Goal: Complete application form

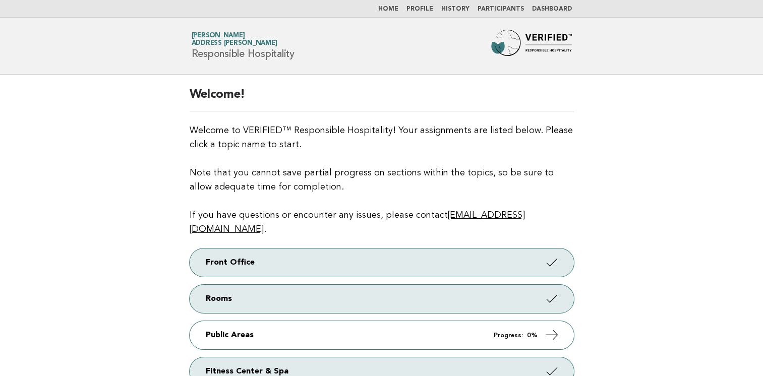
click at [550, 9] on link "Dashboard" at bounding box center [552, 9] width 40 height 6
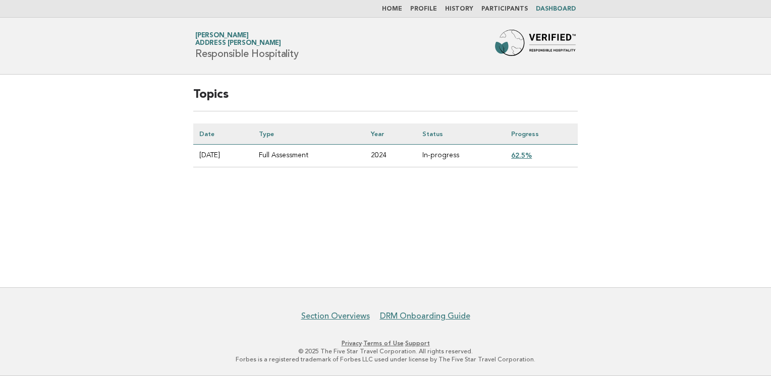
click at [528, 157] on link "62.5%" at bounding box center [521, 155] width 21 height 8
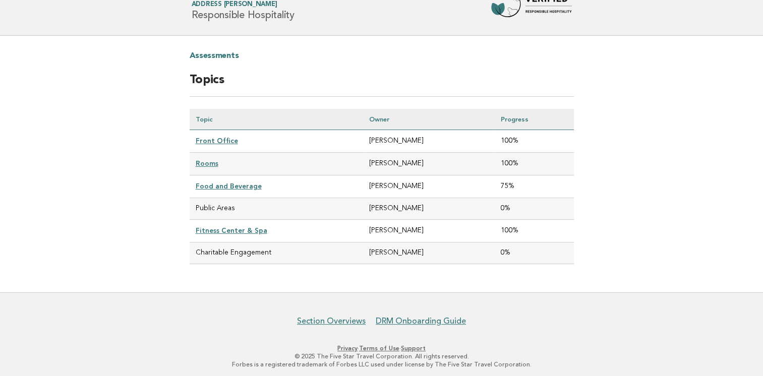
scroll to position [39, 0]
click at [229, 185] on link "Food and Beverage" at bounding box center [229, 186] width 66 height 8
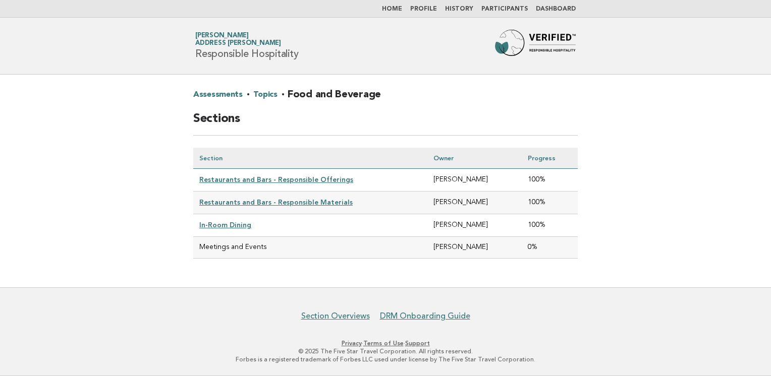
click at [401, 10] on link "Home" at bounding box center [392, 9] width 20 height 6
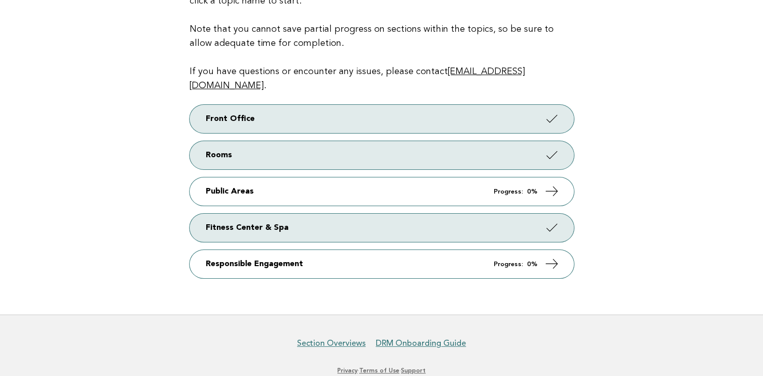
scroll to position [155, 0]
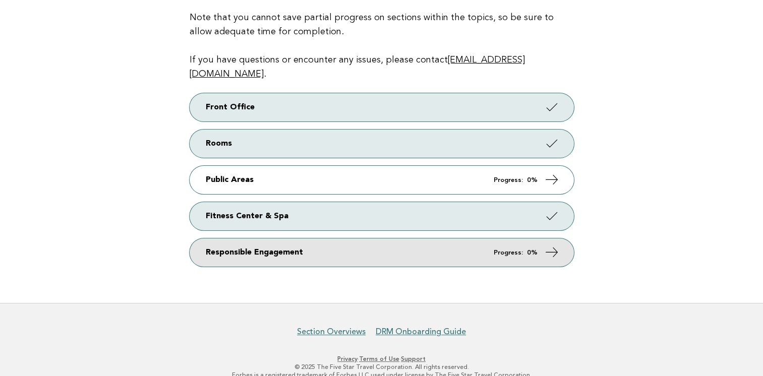
click at [550, 245] on icon at bounding box center [551, 252] width 15 height 15
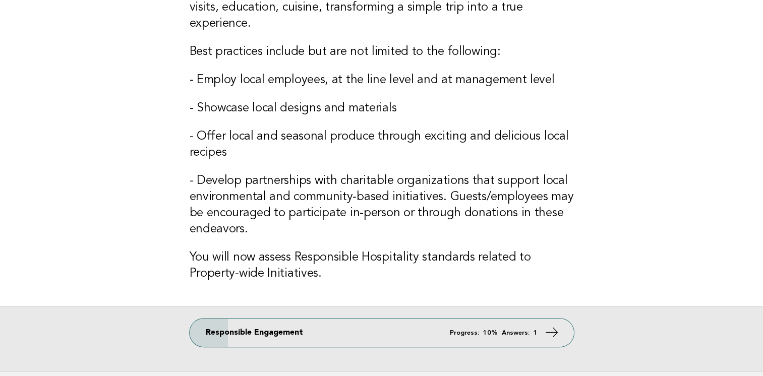
scroll to position [202, 0]
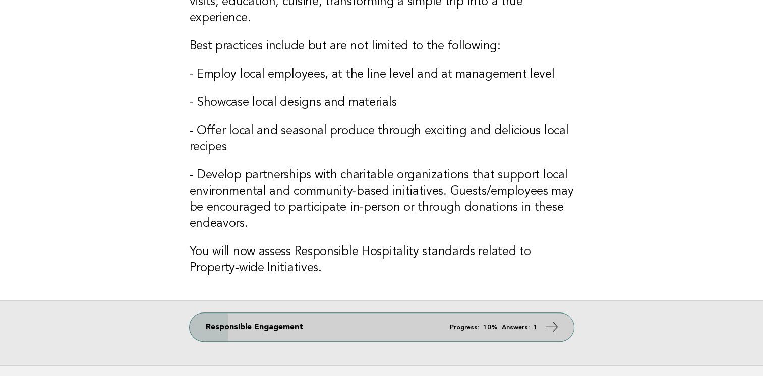
click at [555, 329] on icon at bounding box center [551, 327] width 15 height 15
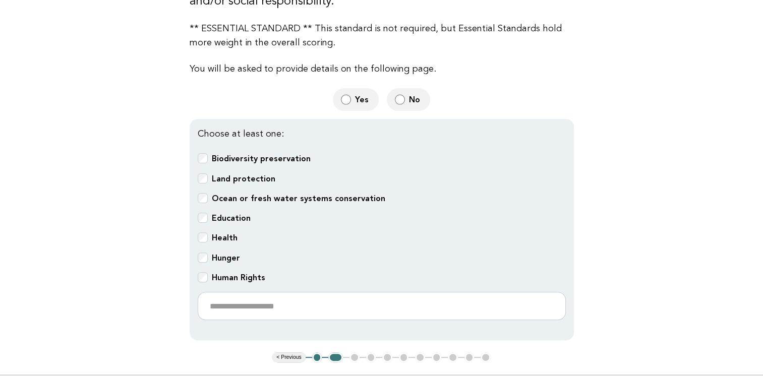
scroll to position [303, 0]
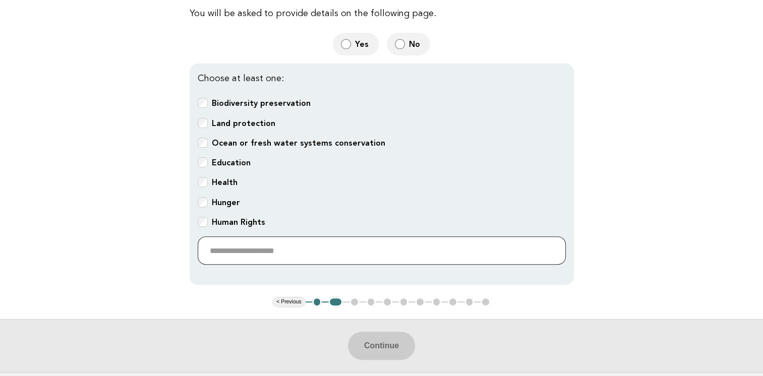
click at [306, 250] on input "text" at bounding box center [382, 251] width 368 height 28
type input "**********"
click at [380, 337] on button "Continue" at bounding box center [381, 346] width 67 height 28
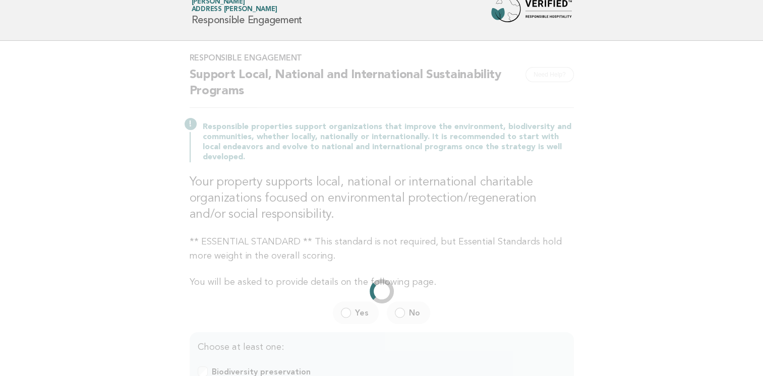
scroll to position [0, 0]
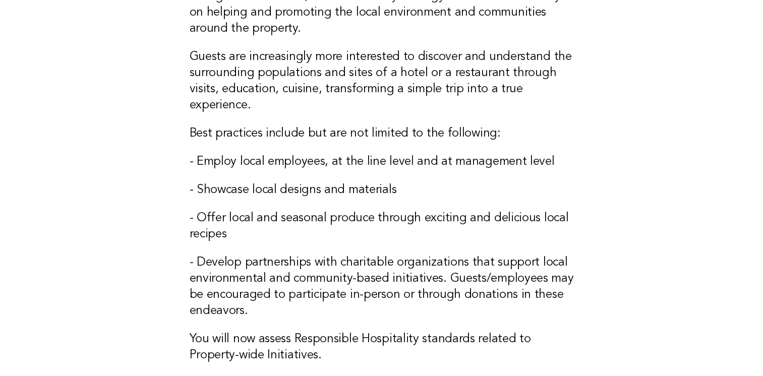
scroll to position [252, 0]
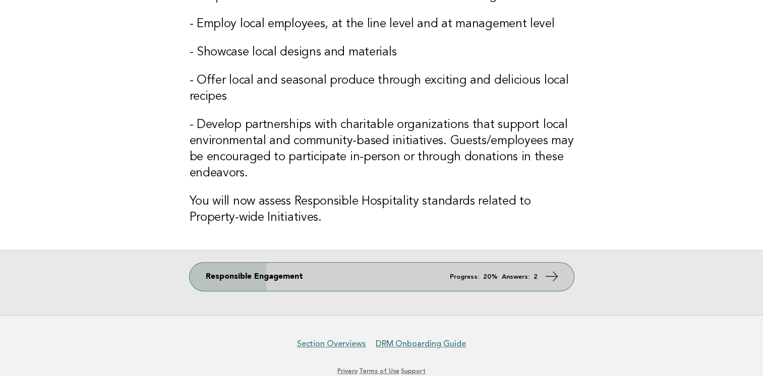
click at [549, 276] on icon at bounding box center [551, 276] width 15 height 15
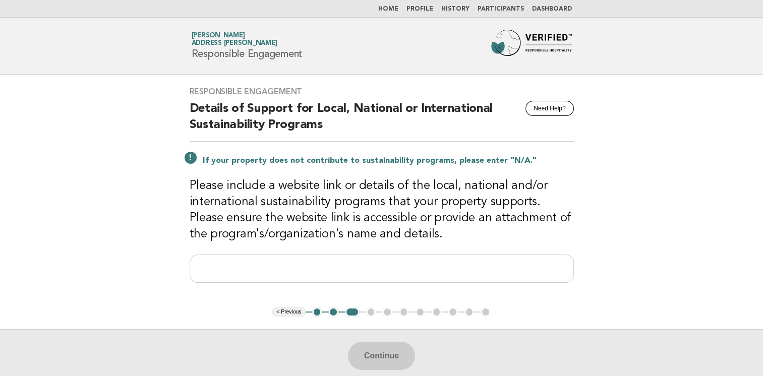
click at [330, 313] on button "2" at bounding box center [333, 312] width 10 height 10
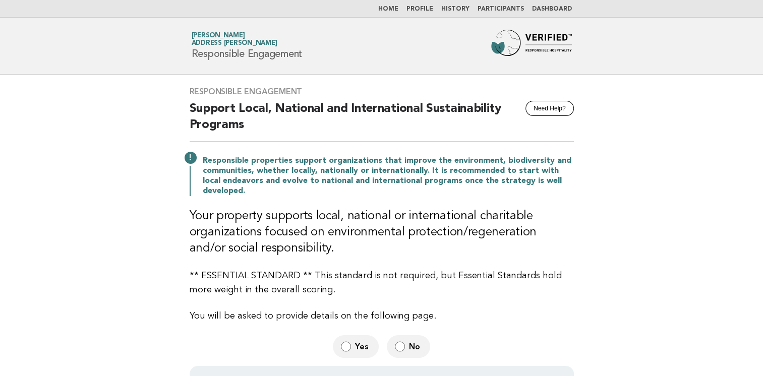
click at [403, 355] on label "No" at bounding box center [408, 346] width 43 height 23
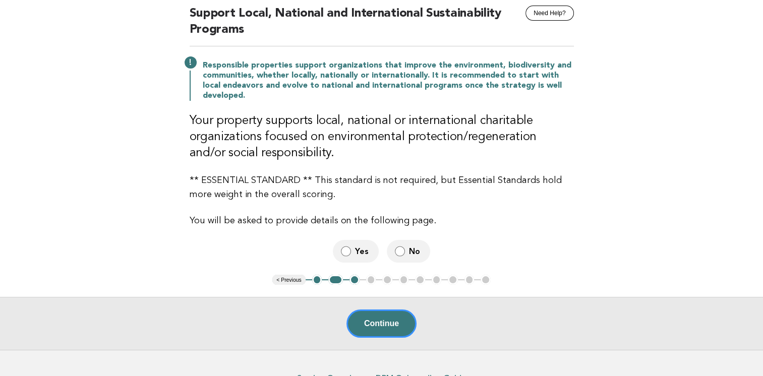
scroll to position [101, 0]
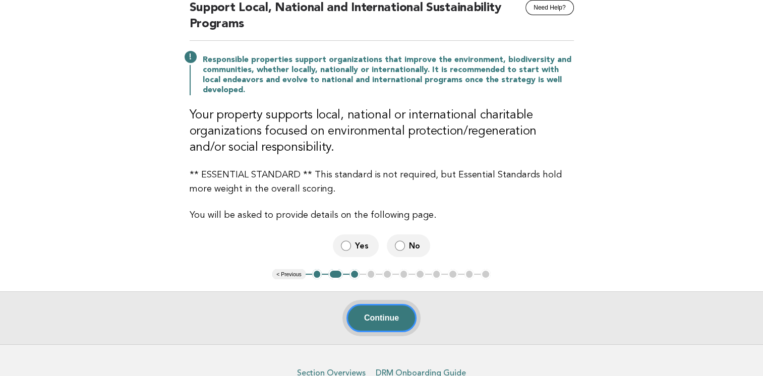
click at [378, 320] on button "Continue" at bounding box center [381, 318] width 70 height 28
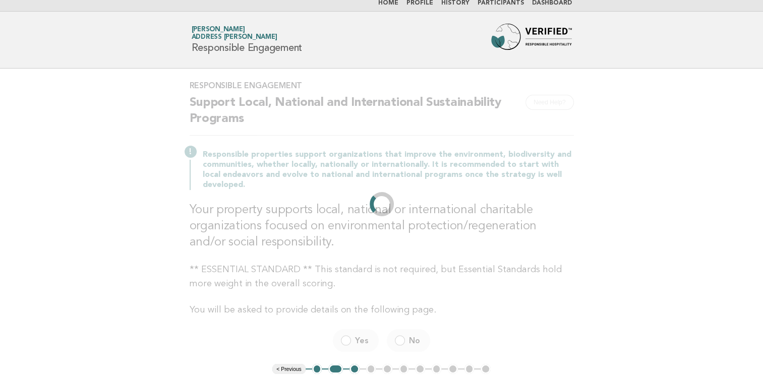
scroll to position [0, 0]
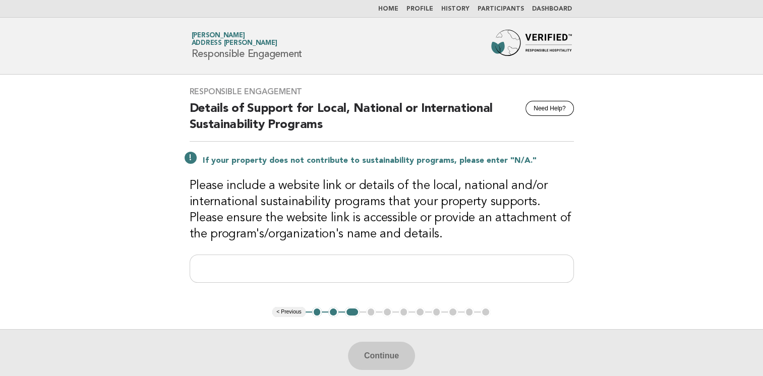
click at [333, 312] on button "2" at bounding box center [333, 312] width 10 height 10
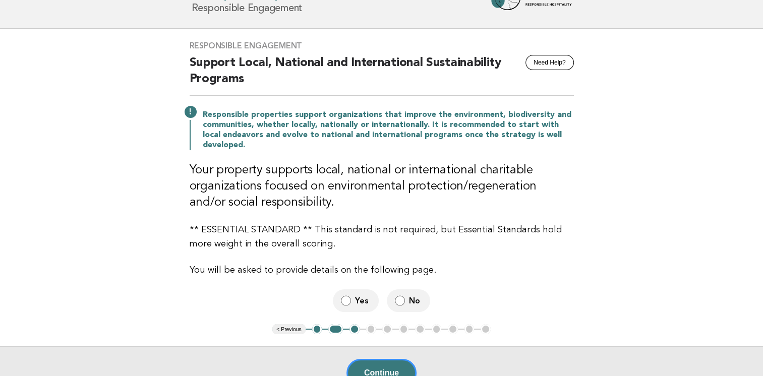
scroll to position [101, 0]
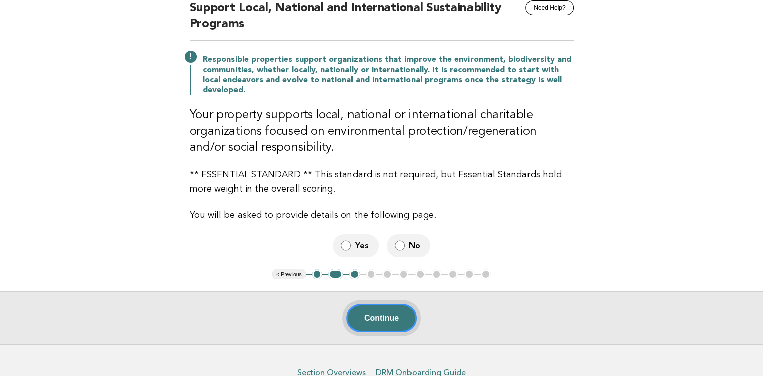
click at [383, 320] on button "Continue" at bounding box center [381, 318] width 70 height 28
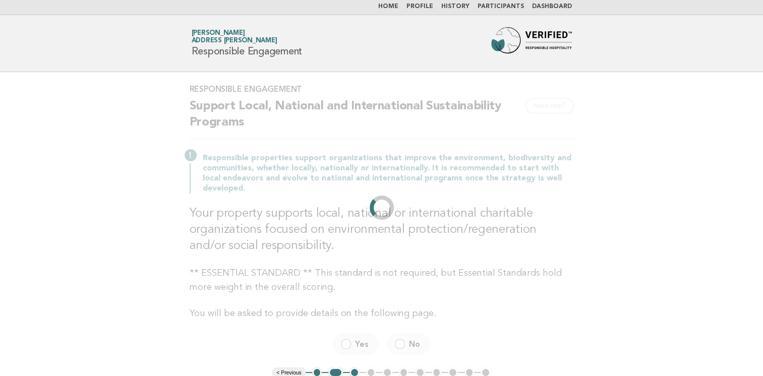
scroll to position [0, 0]
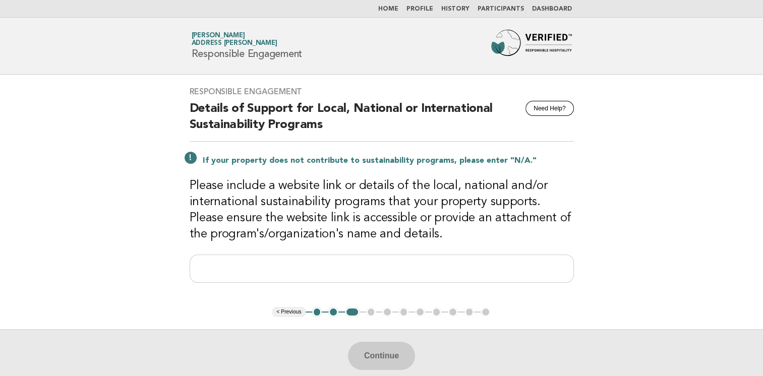
click at [333, 313] on button "2" at bounding box center [333, 312] width 10 height 10
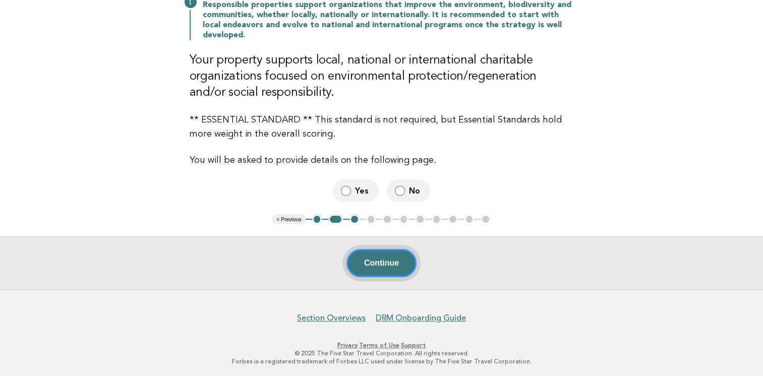
click at [373, 253] on button "Continue" at bounding box center [381, 263] width 70 height 28
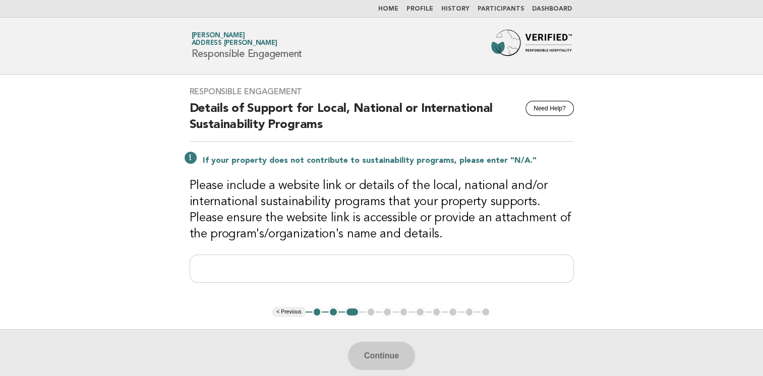
click at [332, 313] on button "2" at bounding box center [333, 312] width 10 height 10
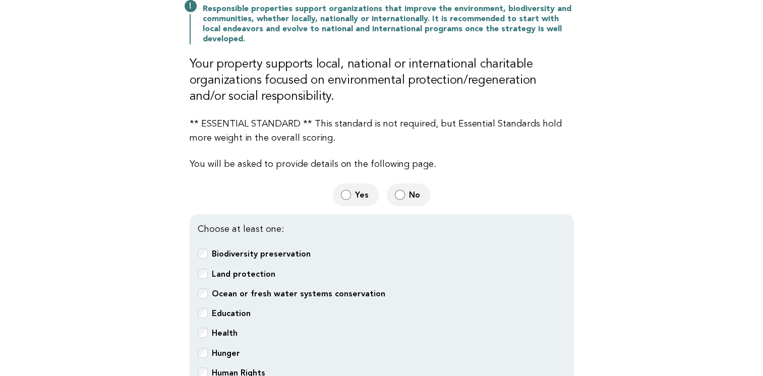
scroll to position [303, 0]
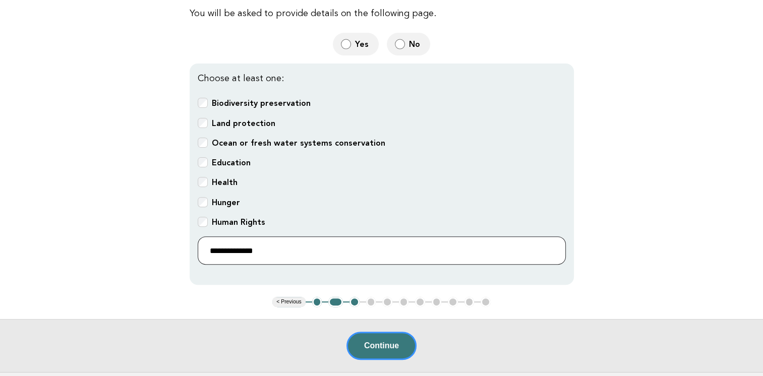
click at [306, 249] on input "**********" at bounding box center [382, 251] width 368 height 28
type input "*"
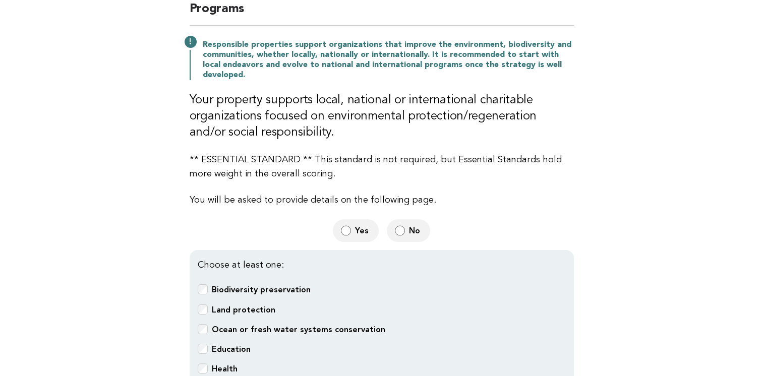
scroll to position [101, 0]
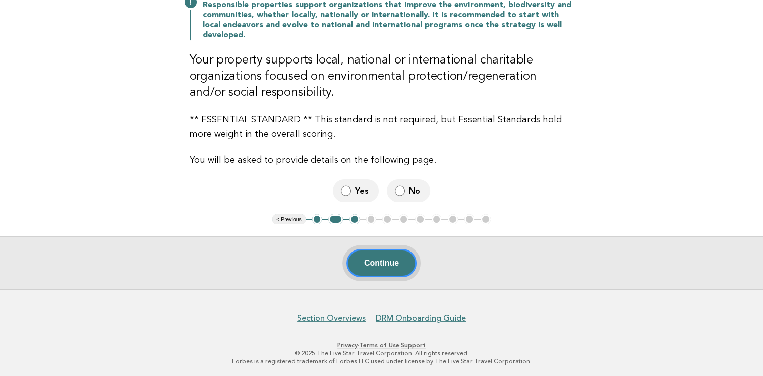
click at [381, 263] on button "Continue" at bounding box center [381, 263] width 70 height 28
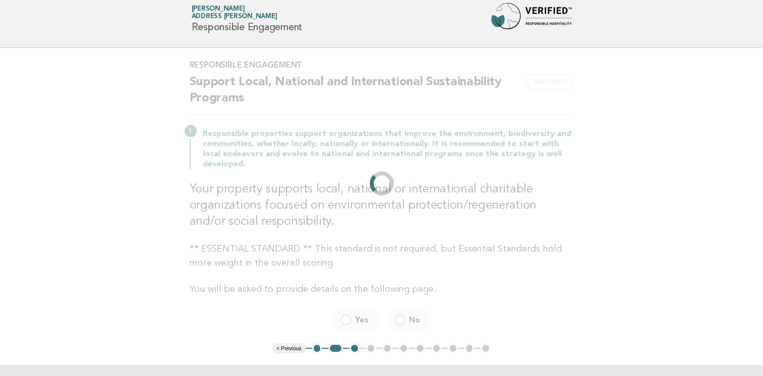
scroll to position [0, 0]
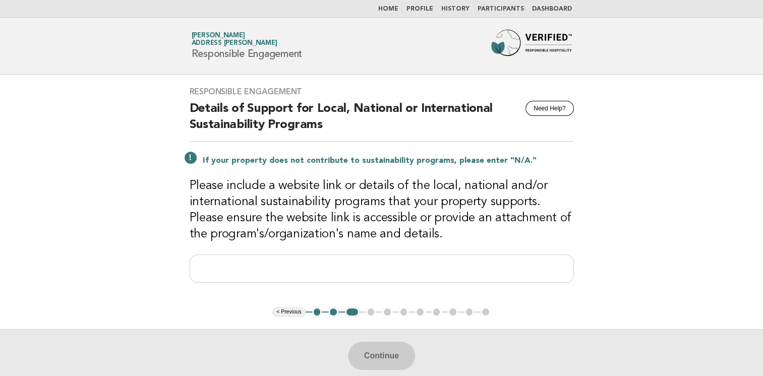
click at [332, 313] on button "2" at bounding box center [333, 312] width 10 height 10
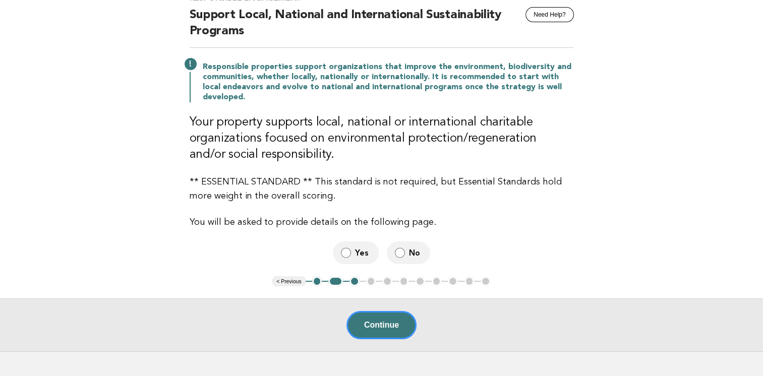
scroll to position [156, 0]
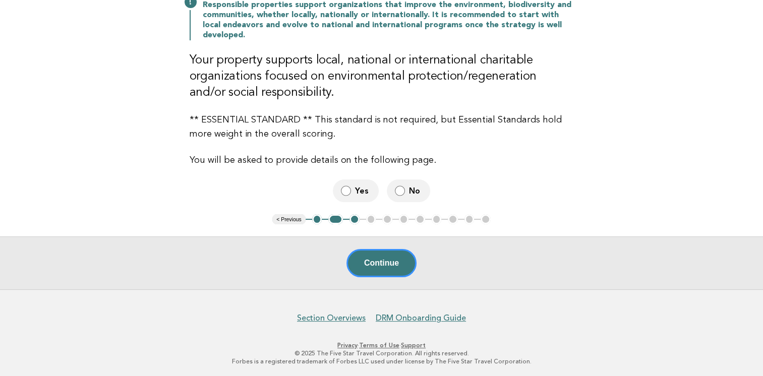
click at [315, 220] on button "1" at bounding box center [317, 219] width 10 height 10
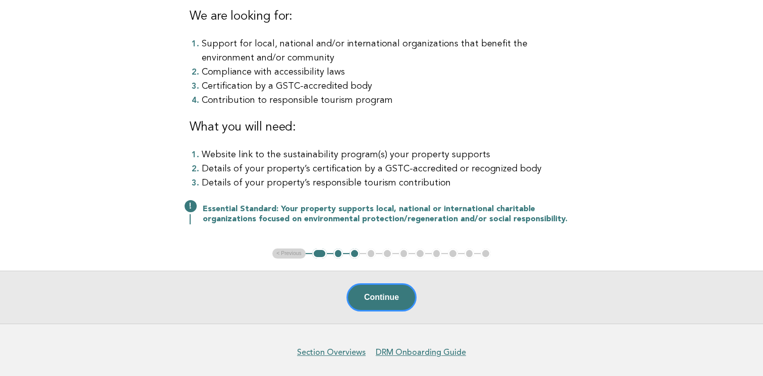
scroll to position [196, 0]
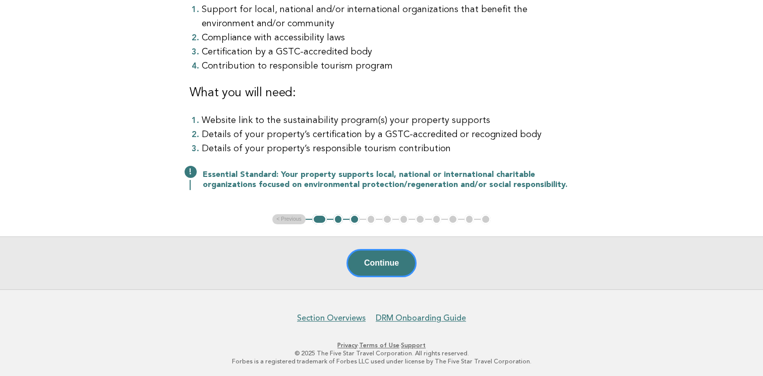
click at [319, 219] on button "1" at bounding box center [319, 219] width 15 height 10
click at [339, 219] on button "2" at bounding box center [338, 219] width 10 height 10
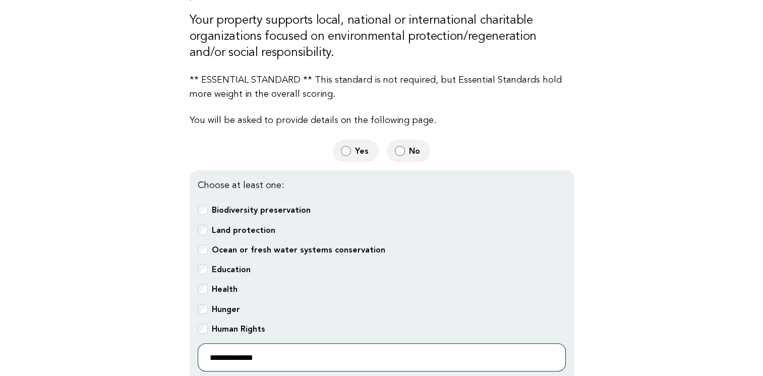
click at [283, 350] on input "**********" at bounding box center [382, 357] width 368 height 28
type input "*"
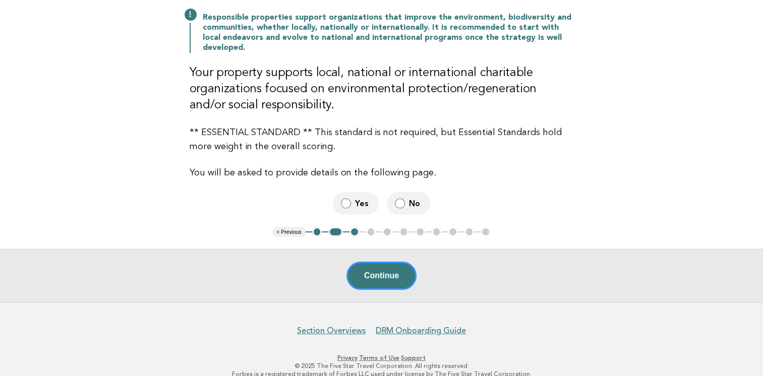
scroll to position [156, 0]
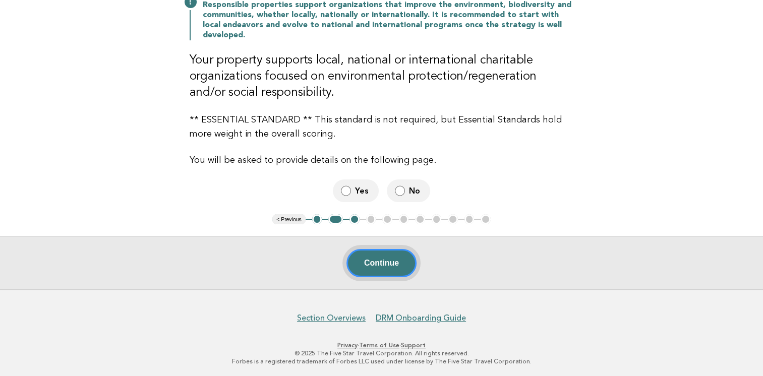
click at [379, 262] on button "Continue" at bounding box center [381, 263] width 70 height 28
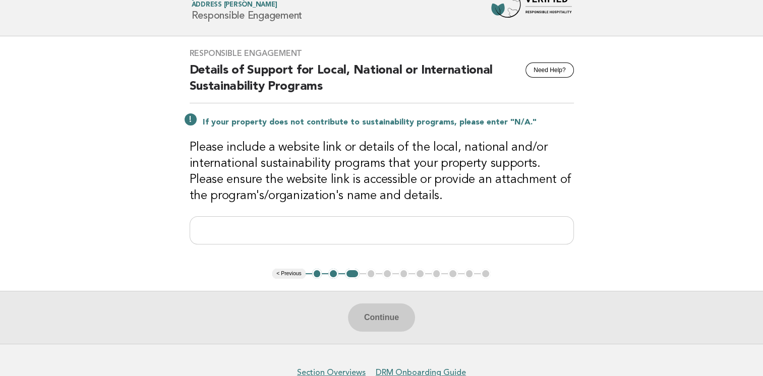
scroll to position [93, 0]
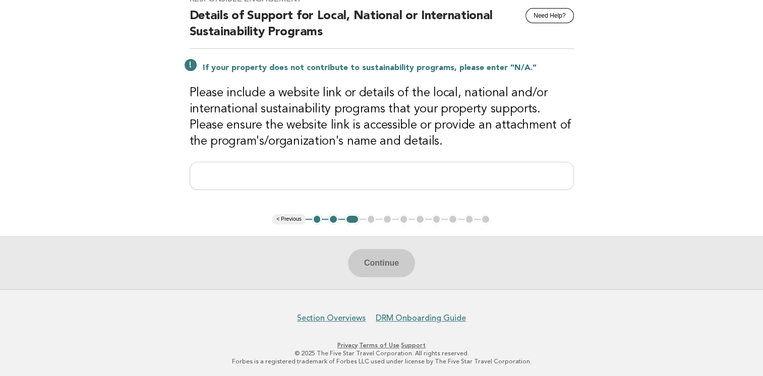
click at [371, 220] on ul "< Previous 1 2 3 4 5 6 7 8 9 10 11" at bounding box center [381, 219] width 218 height 10
click at [377, 266] on div "Continue" at bounding box center [381, 263] width 763 height 53
click at [373, 260] on div "Continue" at bounding box center [381, 263] width 763 height 53
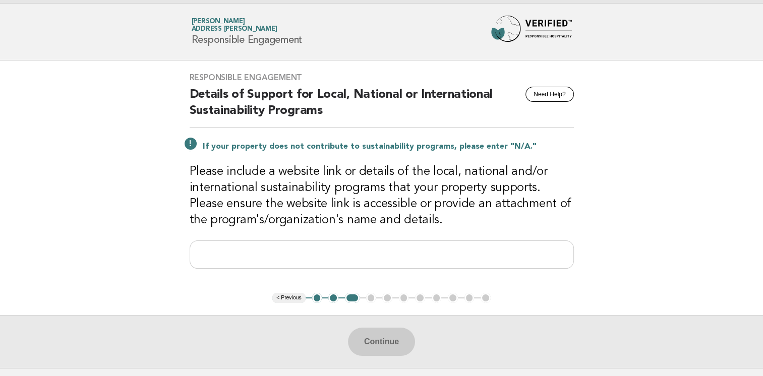
scroll to position [0, 0]
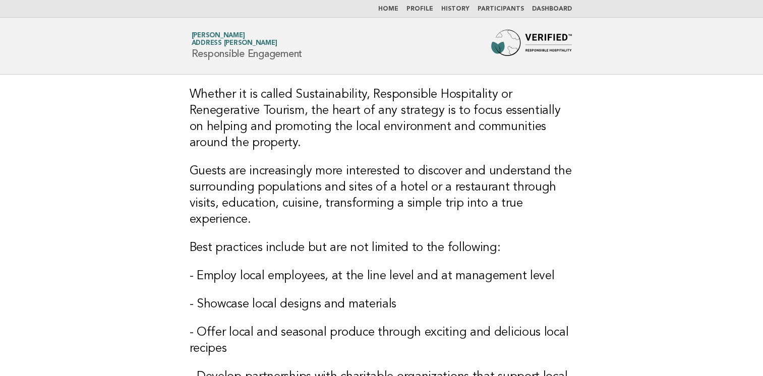
scroll to position [252, 0]
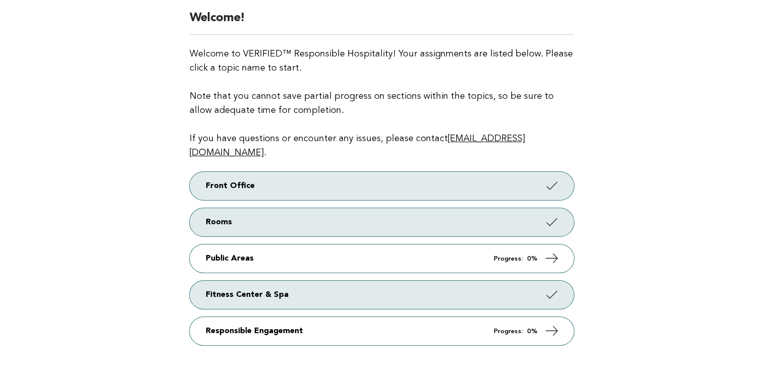
scroll to position [101, 0]
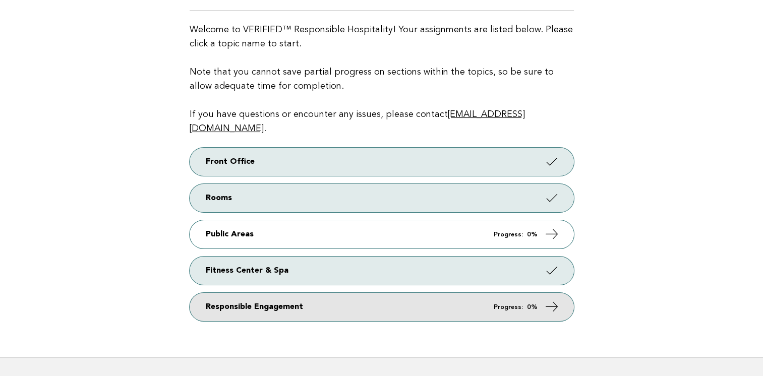
click at [259, 293] on link "Responsible Engagement Progress: 0%" at bounding box center [382, 307] width 384 height 28
click at [556, 300] on icon at bounding box center [551, 307] width 15 height 15
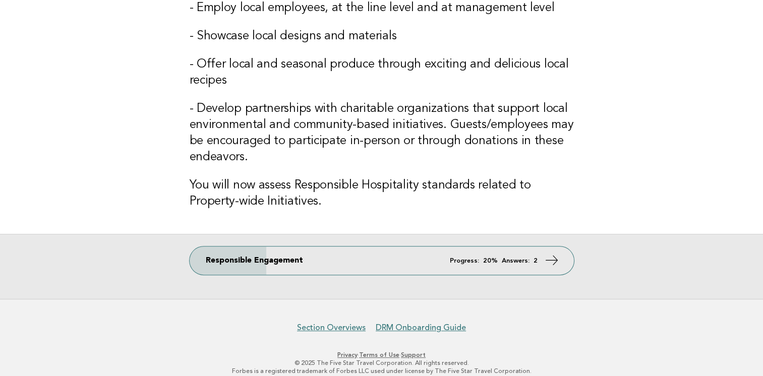
scroll to position [278, 0]
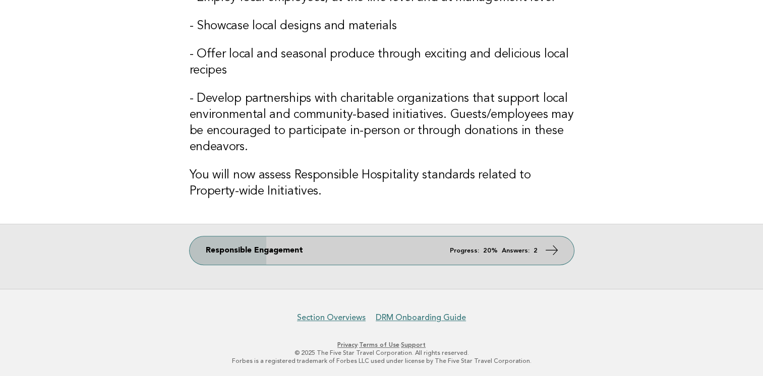
click at [555, 247] on icon at bounding box center [551, 250] width 15 height 15
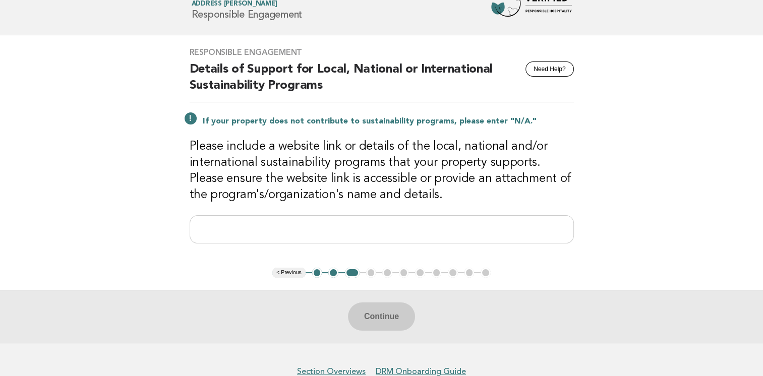
scroll to position [50, 0]
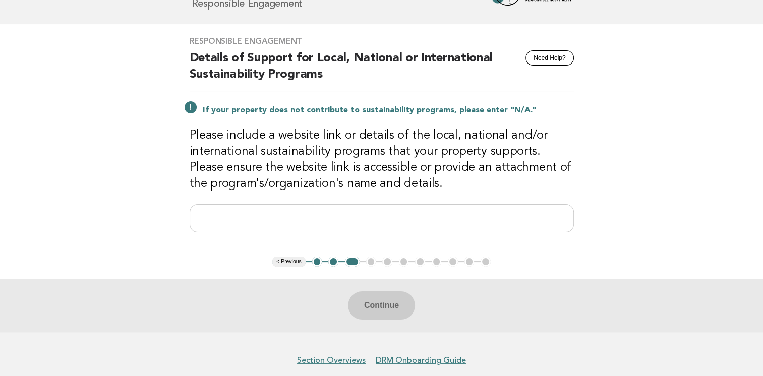
click at [334, 262] on button "2" at bounding box center [333, 262] width 10 height 10
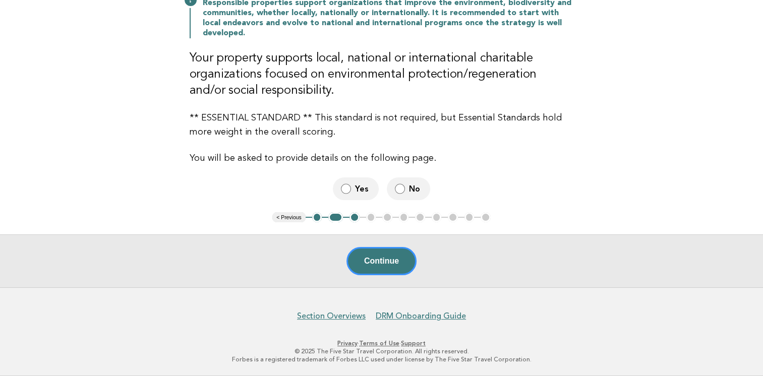
scroll to position [156, 0]
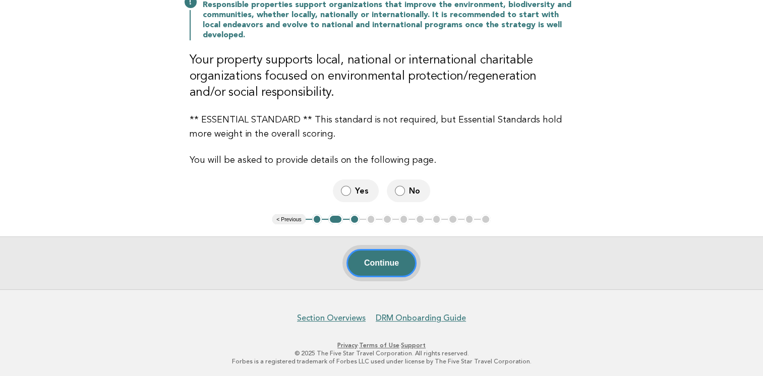
click at [375, 262] on button "Continue" at bounding box center [381, 263] width 70 height 28
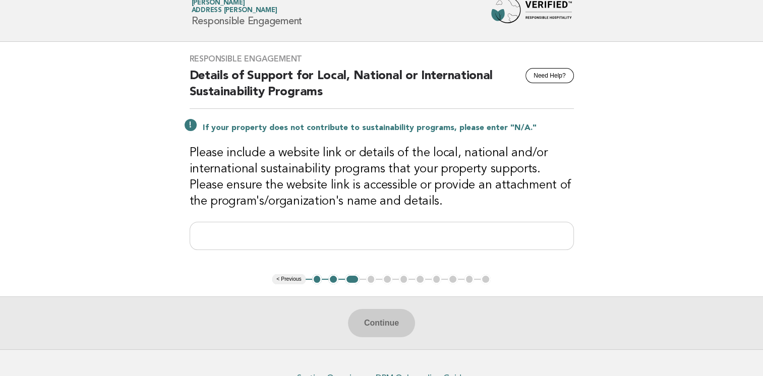
scroll to position [50, 0]
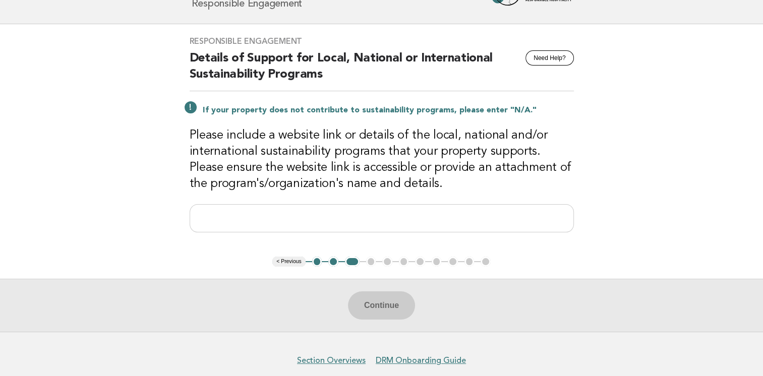
click at [331, 262] on button "2" at bounding box center [333, 262] width 10 height 10
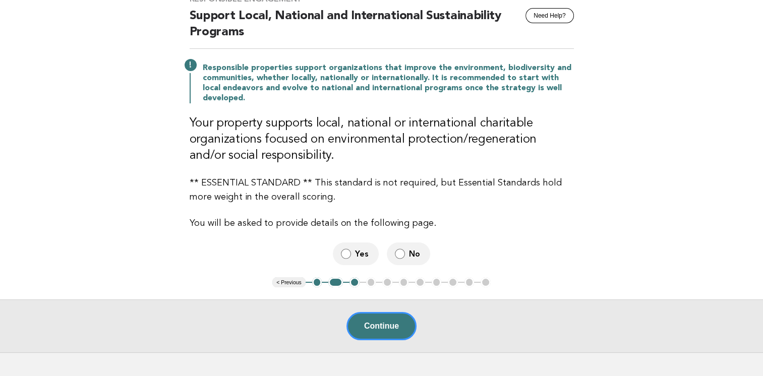
scroll to position [156, 0]
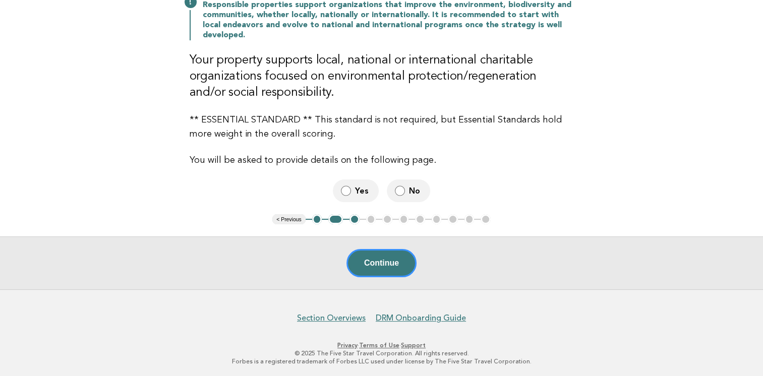
click at [371, 217] on ul "< Previous 1 2 3 4 5 6 7 8 9 10 11" at bounding box center [381, 219] width 218 height 10
click at [387, 263] on button "Continue" at bounding box center [381, 263] width 70 height 28
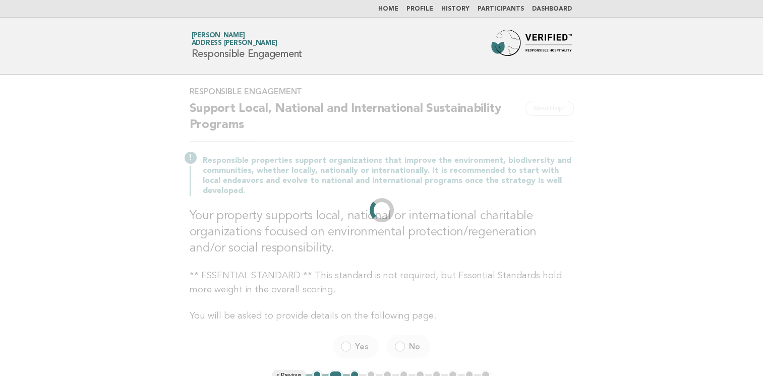
scroll to position [0, 0]
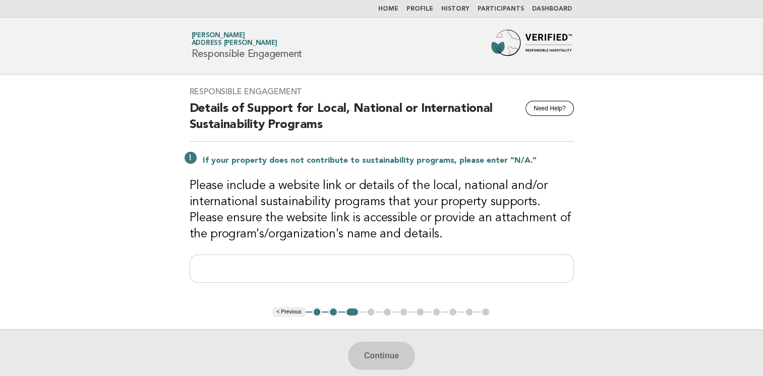
click at [369, 314] on ul "< Previous 1 2 3 4 5 6 7 8 9 10 11" at bounding box center [381, 312] width 218 height 10
click at [289, 264] on input "text" at bounding box center [382, 269] width 384 height 28
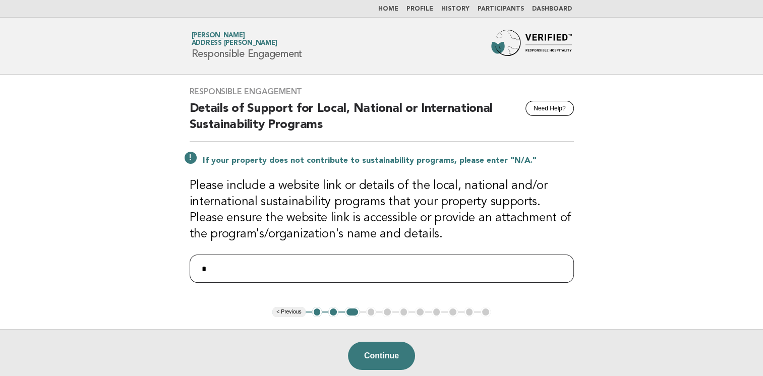
type input "*"
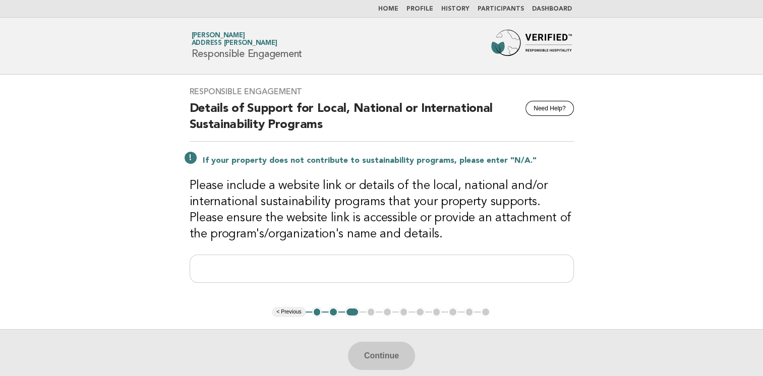
click at [333, 314] on button "2" at bounding box center [333, 312] width 10 height 10
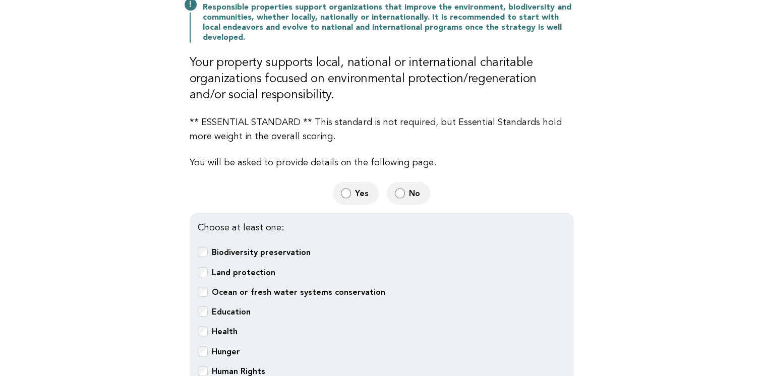
scroll to position [303, 0]
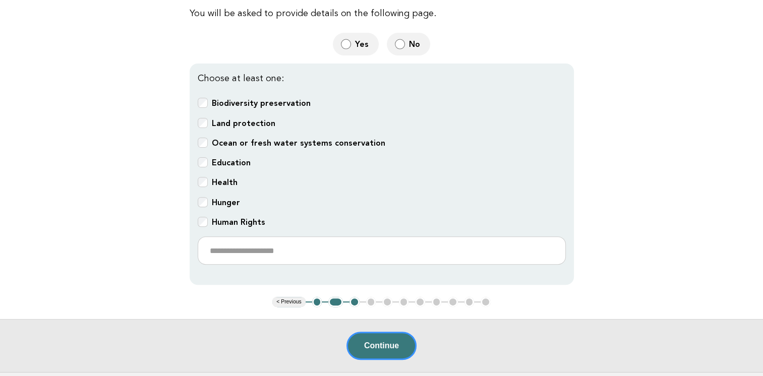
click at [355, 42] on label "Yes" at bounding box center [356, 44] width 46 height 23
click at [379, 344] on div "Continue" at bounding box center [381, 345] width 763 height 53
click at [296, 252] on input "text" at bounding box center [382, 251] width 368 height 28
type input "*"
type input "**********"
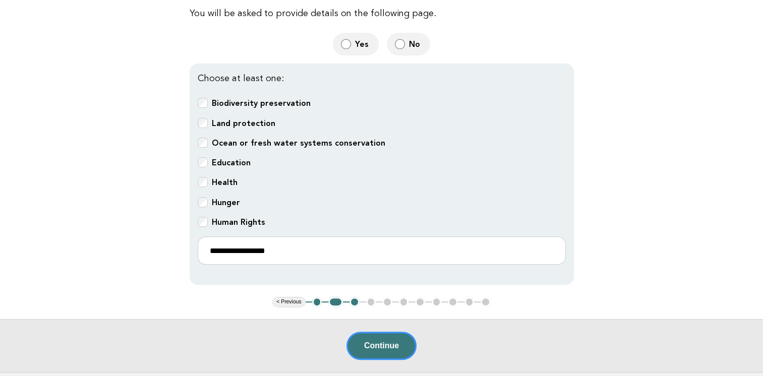
click at [380, 342] on button "Continue" at bounding box center [381, 346] width 70 height 28
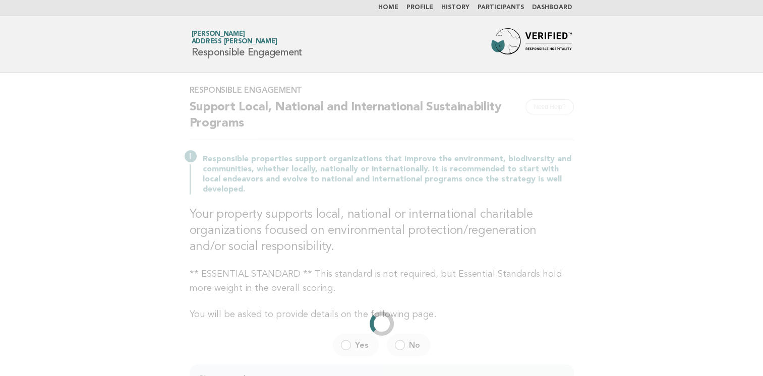
scroll to position [0, 0]
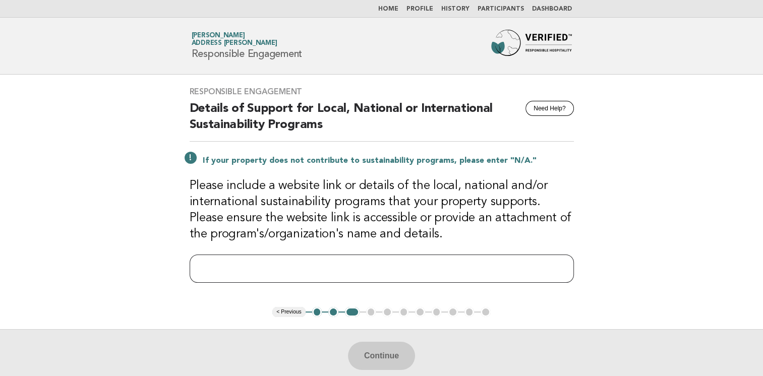
click at [325, 265] on input "text" at bounding box center [382, 269] width 384 height 28
paste input "**********"
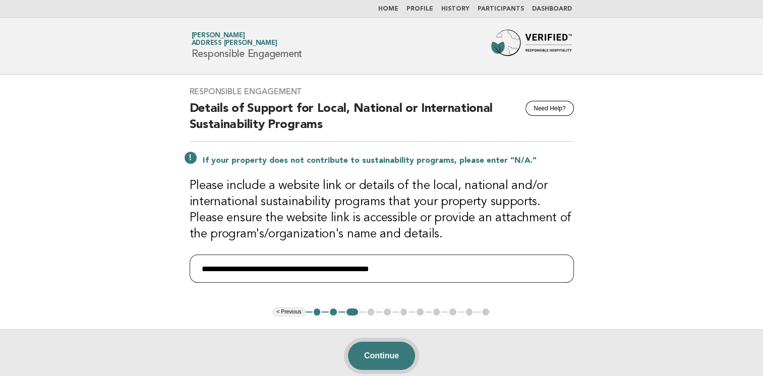
type input "**********"
click at [379, 354] on button "Continue" at bounding box center [381, 356] width 67 height 28
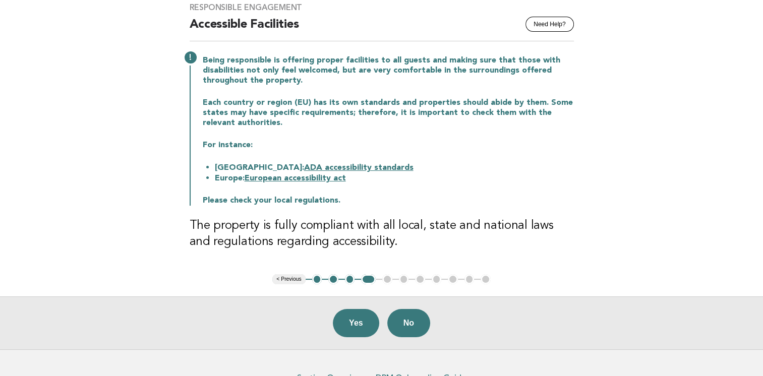
scroll to position [101, 0]
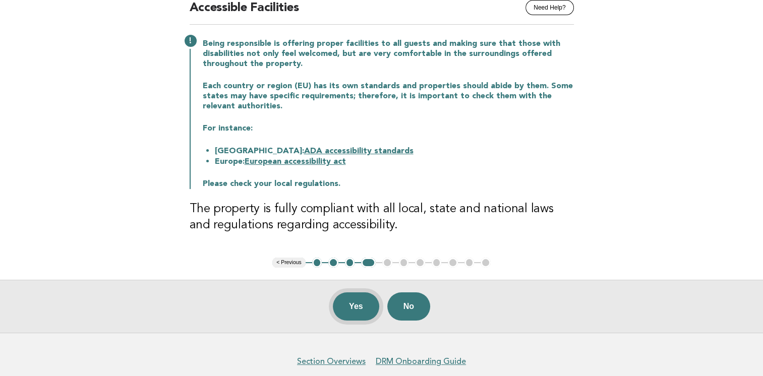
click at [353, 310] on button "Yes" at bounding box center [356, 306] width 46 height 28
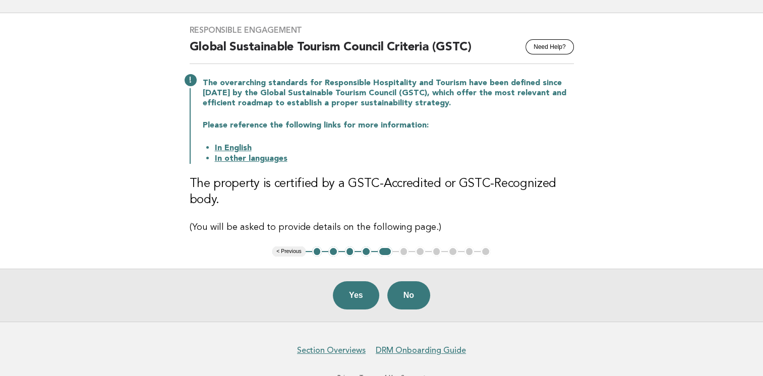
scroll to position [44, 0]
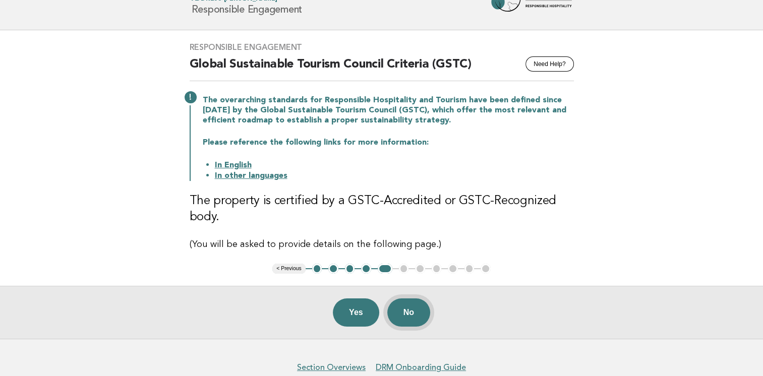
click at [423, 316] on button "No" at bounding box center [408, 313] width 43 height 28
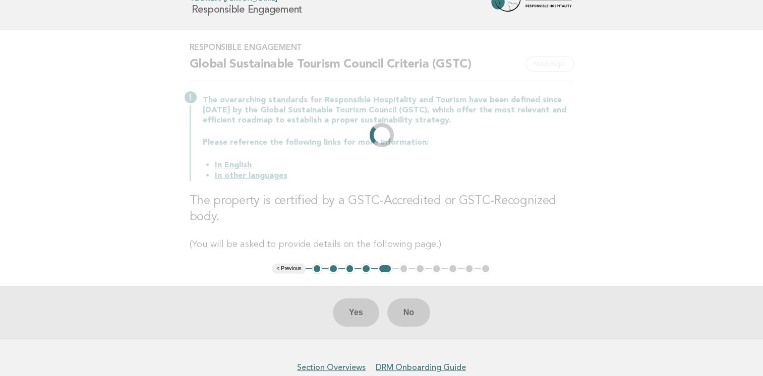
scroll to position [0, 0]
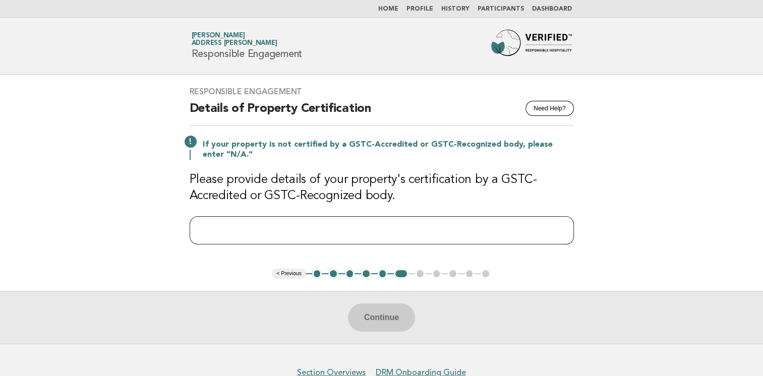
click at [284, 239] on input "text" at bounding box center [382, 230] width 384 height 28
type input "***"
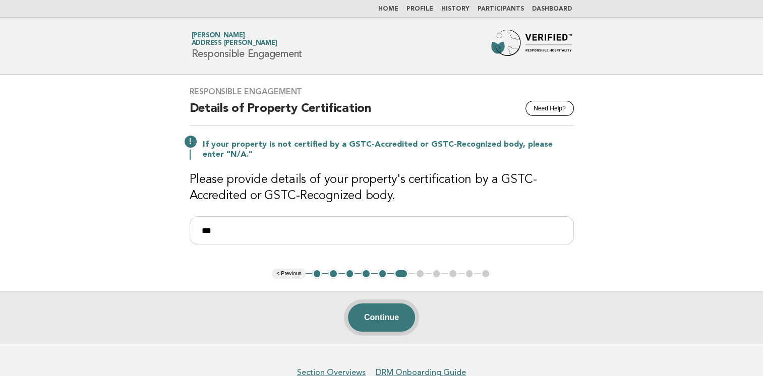
click at [376, 319] on button "Continue" at bounding box center [381, 318] width 67 height 28
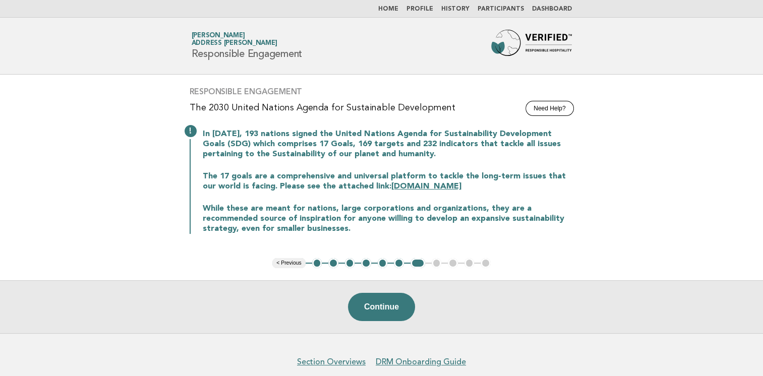
click at [401, 187] on link "sdgs.un.org" at bounding box center [426, 187] width 70 height 8
click at [373, 310] on button "Continue" at bounding box center [381, 307] width 67 height 28
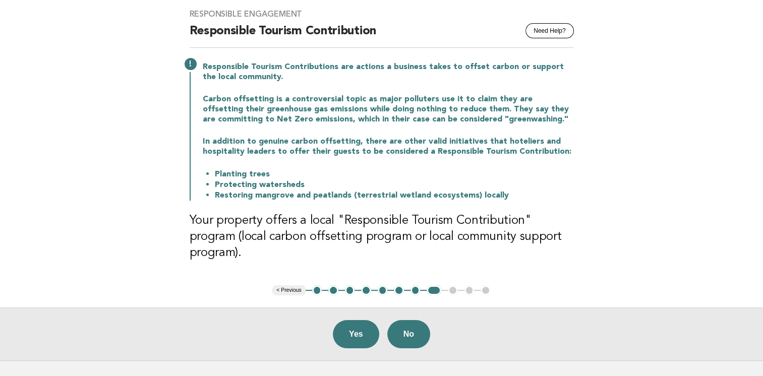
scroll to position [101, 0]
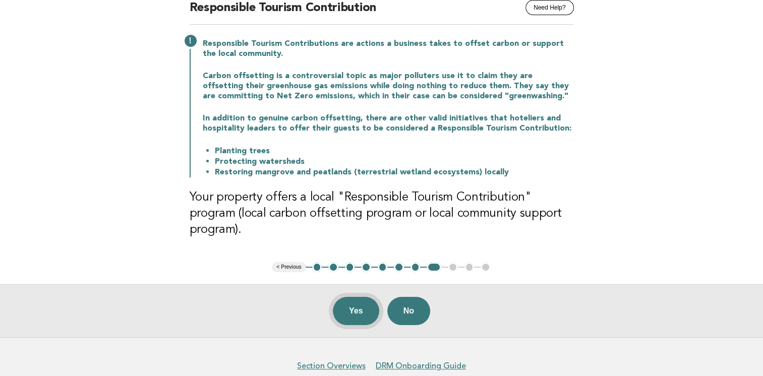
click at [353, 298] on button "Yes" at bounding box center [356, 311] width 46 height 28
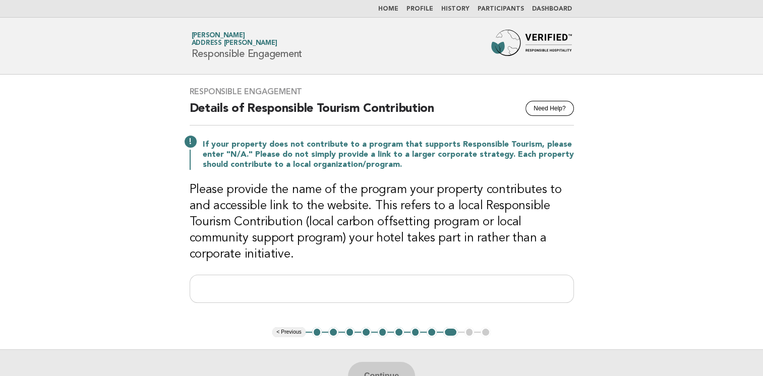
scroll to position [50, 0]
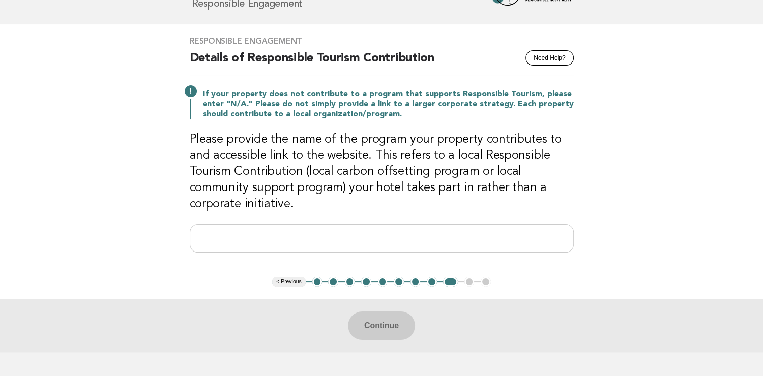
click at [431, 282] on button "8" at bounding box center [432, 282] width 10 height 10
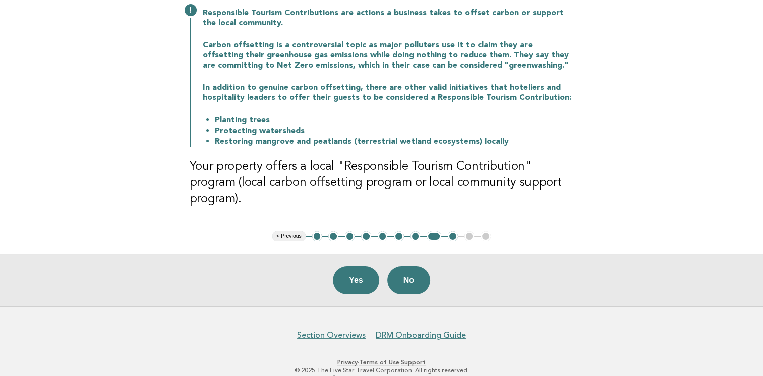
scroll to position [134, 0]
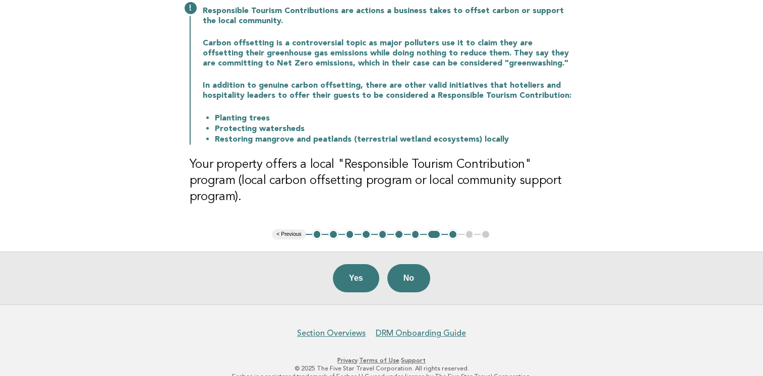
click at [451, 229] on button "9" at bounding box center [453, 234] width 10 height 10
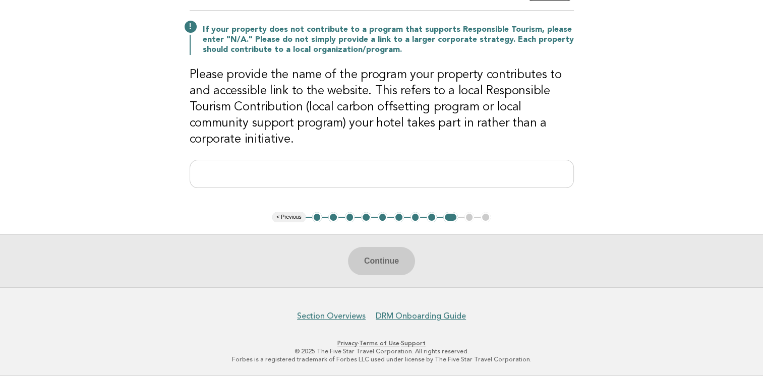
scroll to position [113, 0]
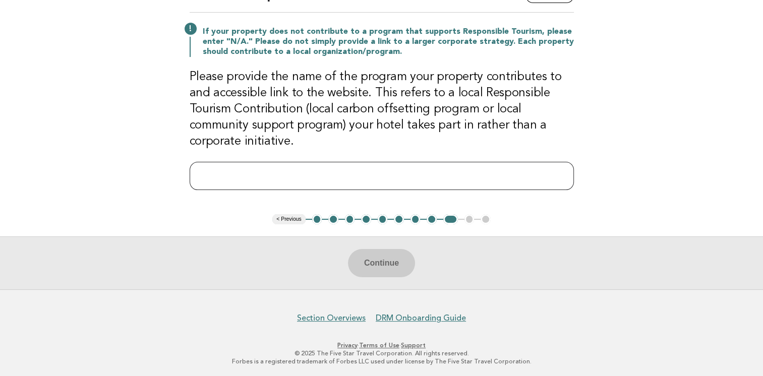
click at [269, 182] on input "text" at bounding box center [382, 176] width 384 height 28
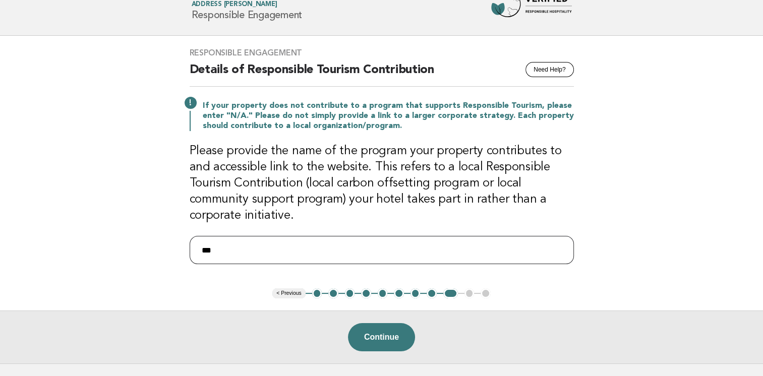
scroll to position [101, 0]
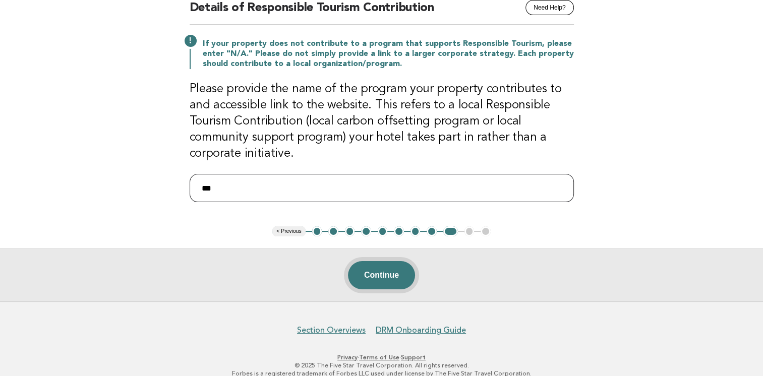
type input "***"
click at [378, 275] on button "Continue" at bounding box center [381, 275] width 67 height 28
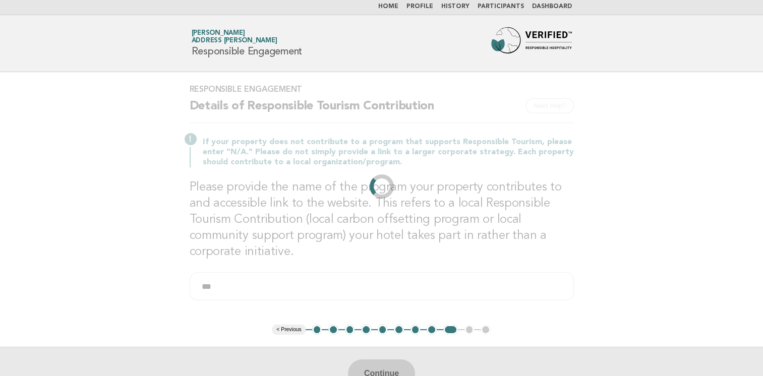
scroll to position [0, 0]
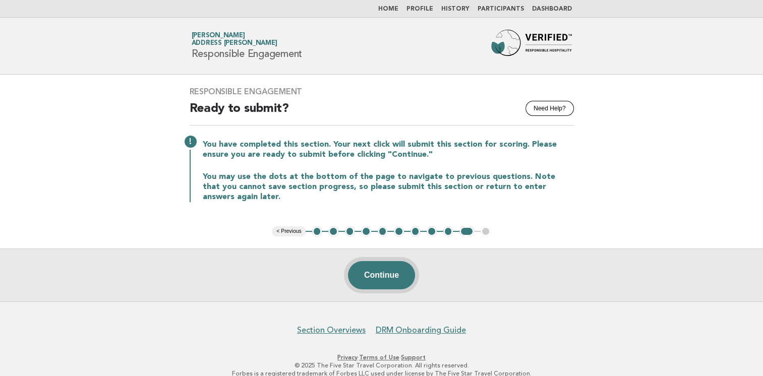
click at [384, 275] on button "Continue" at bounding box center [381, 275] width 67 height 28
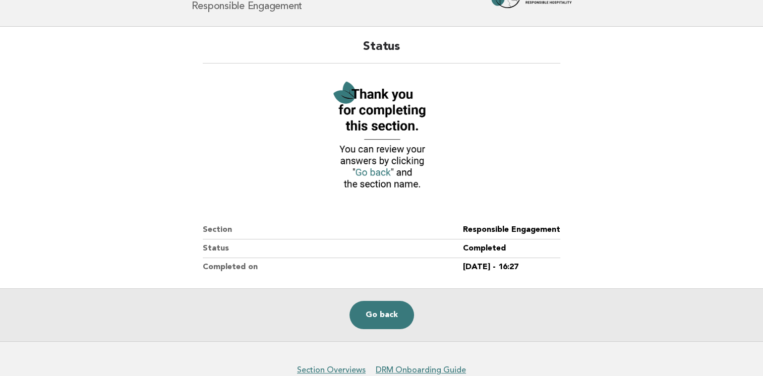
scroll to position [100, 0]
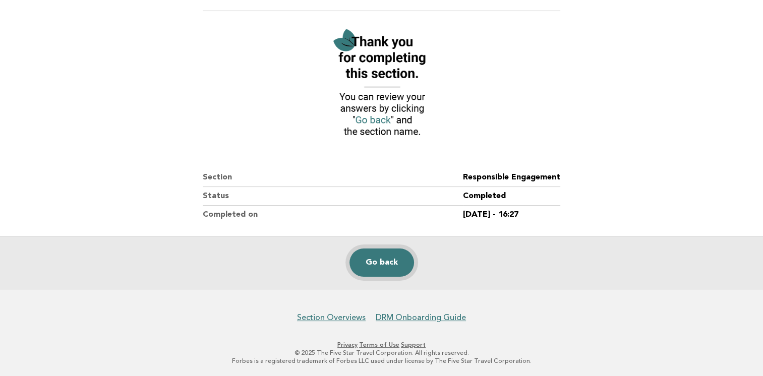
click at [385, 263] on link "Go back" at bounding box center [381, 263] width 65 height 28
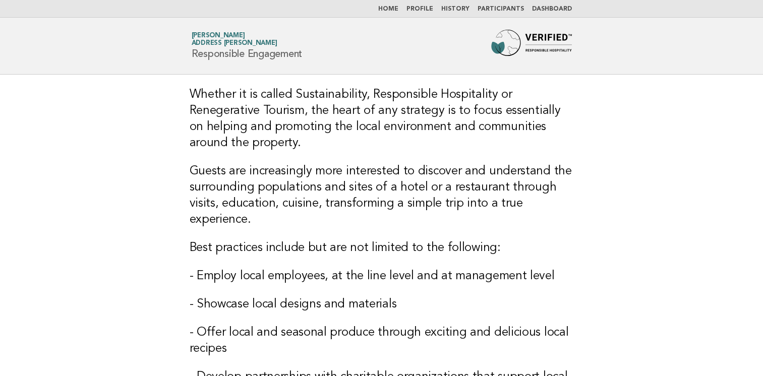
click at [395, 9] on link "Home" at bounding box center [388, 9] width 20 height 6
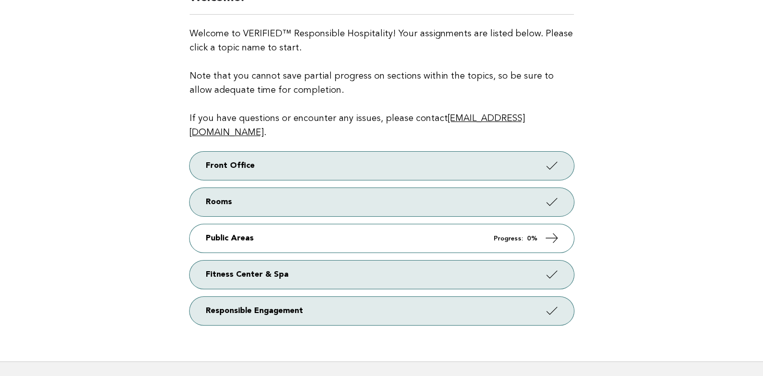
scroll to position [101, 0]
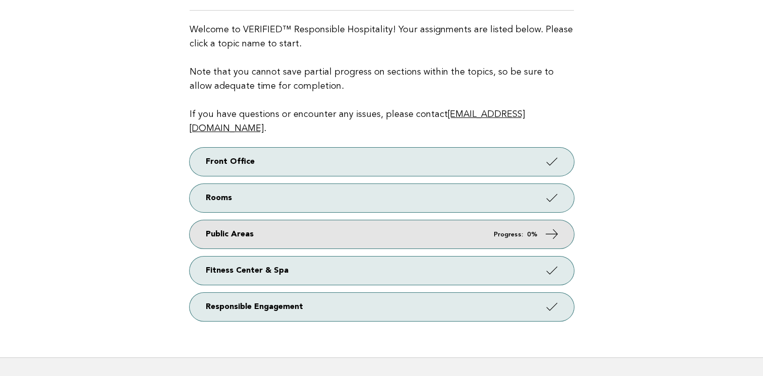
click at [240, 220] on link "Public Areas Progress: 0%" at bounding box center [382, 234] width 384 height 28
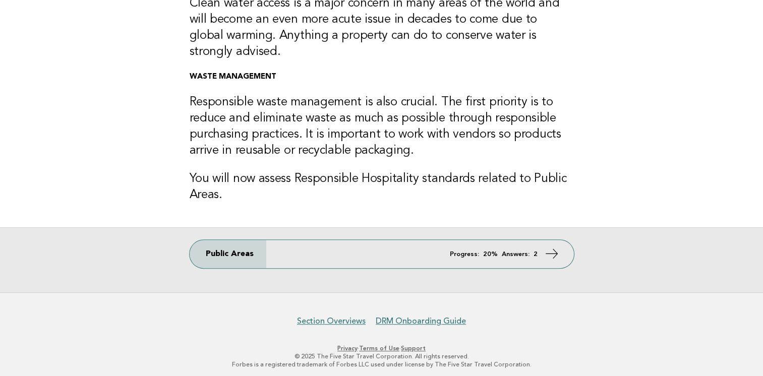
scroll to position [303, 0]
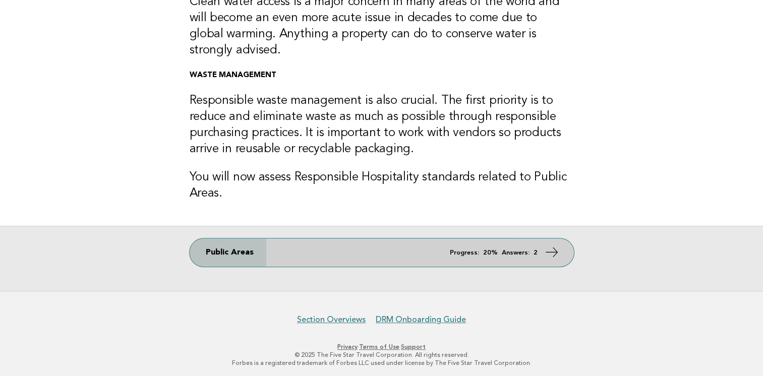
click at [555, 253] on icon at bounding box center [551, 252] width 15 height 15
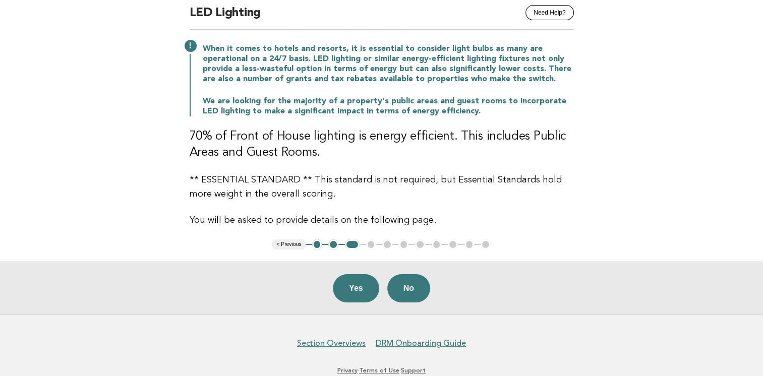
scroll to position [101, 0]
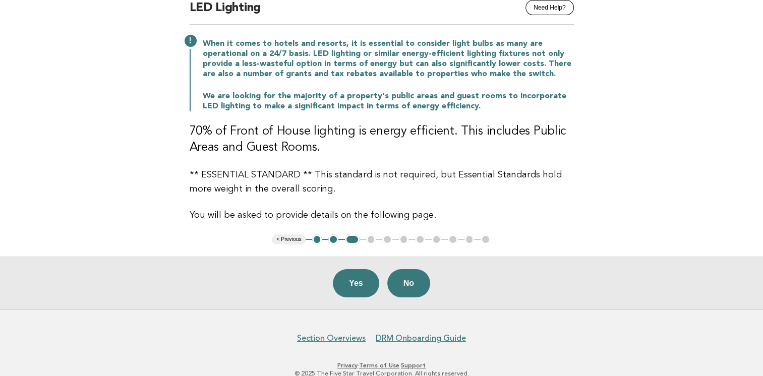
click at [373, 238] on ul "< Previous 1 2 3 4 5 6 7 8 9 10 11" at bounding box center [381, 239] width 218 height 10
click at [351, 285] on button "Yes" at bounding box center [356, 283] width 46 height 28
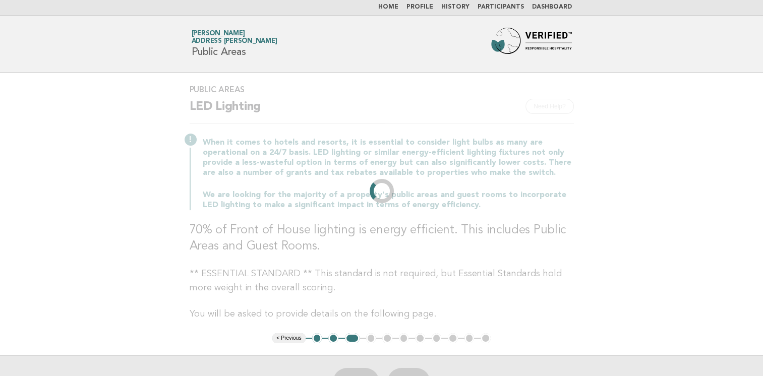
scroll to position [0, 0]
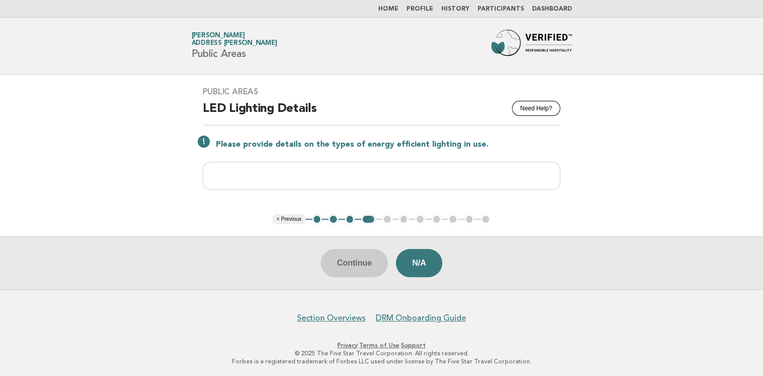
click at [350, 218] on button "3" at bounding box center [350, 219] width 10 height 10
